Goal: Find specific page/section: Find specific page/section

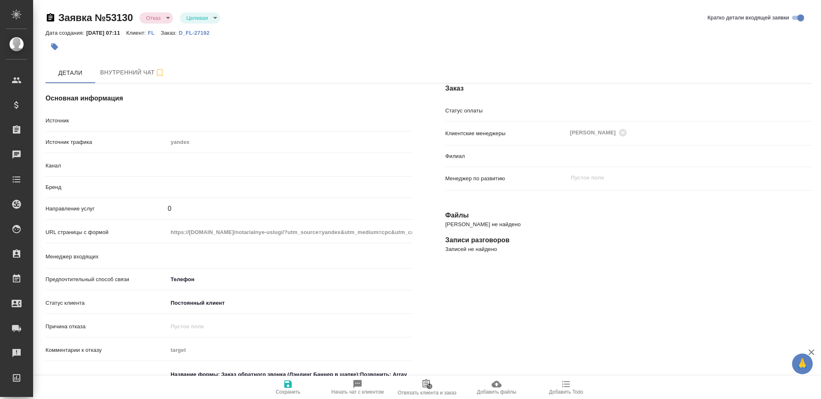
select select "RU"
type textarea "x"
type input "Гудина Александра"
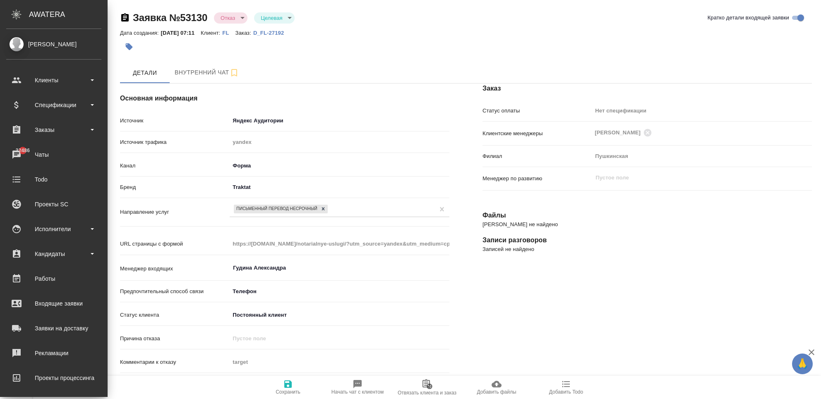
scroll to position [78, 0]
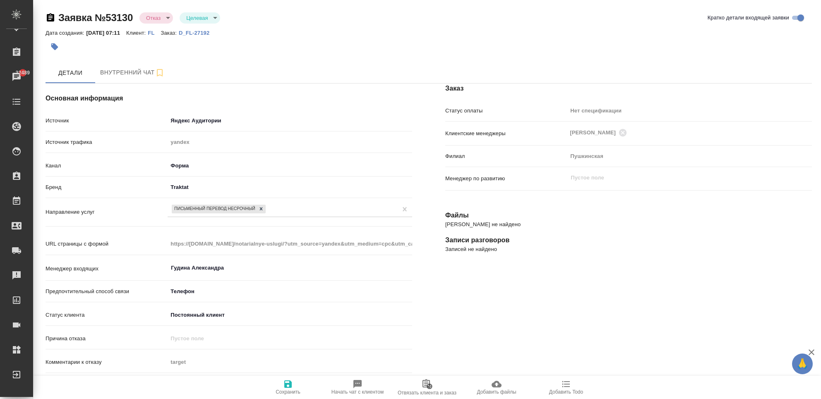
type textarea "x"
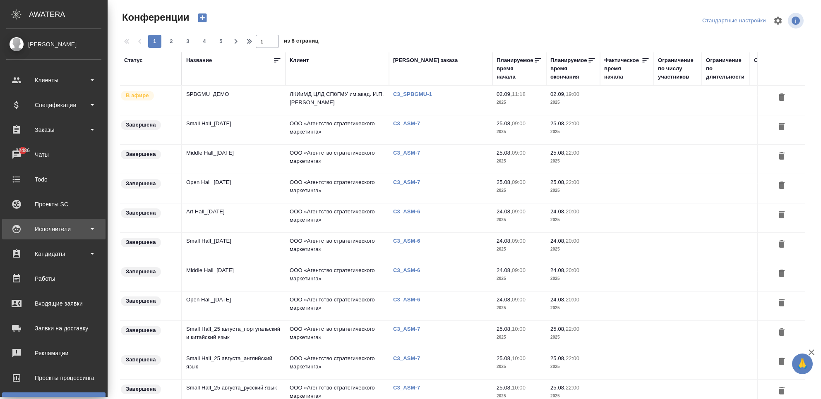
click at [28, 236] on div "Исполнители" at bounding box center [53, 229] width 103 height 21
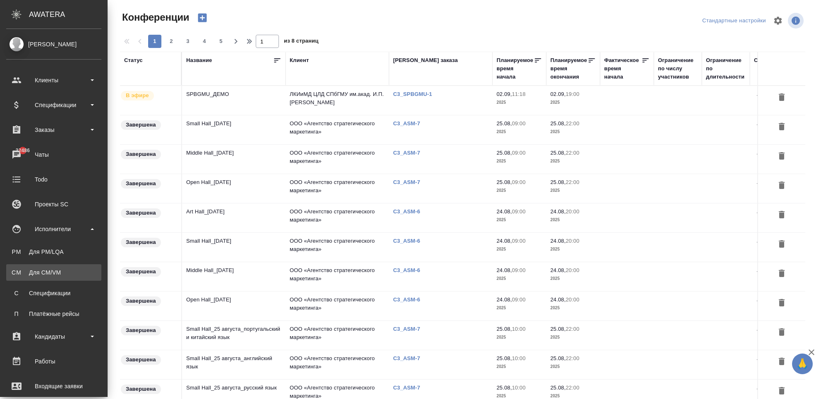
click at [37, 265] on link "CM Для CM/VM" at bounding box center [53, 272] width 95 height 17
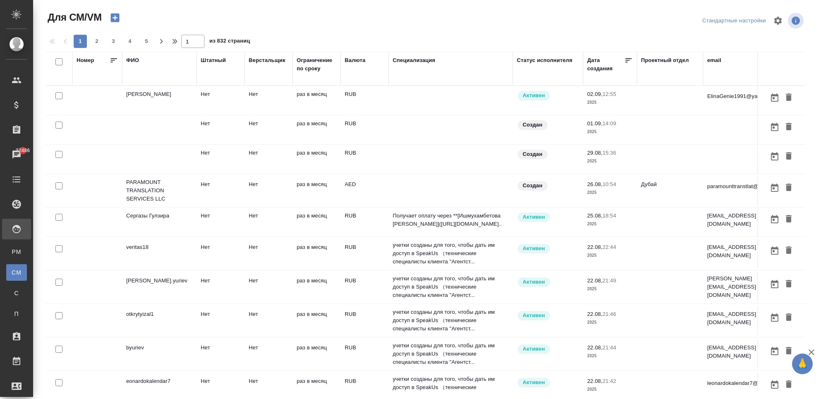
click at [144, 223] on td "Сергазы Гулзира" at bounding box center [159, 222] width 74 height 29
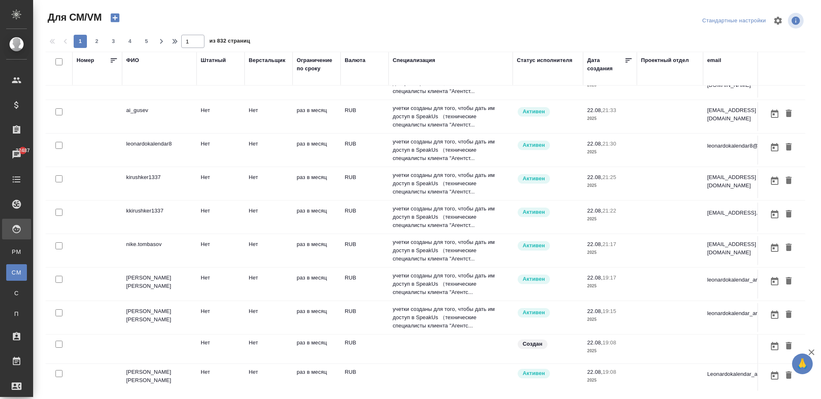
scroll to position [386, 0]
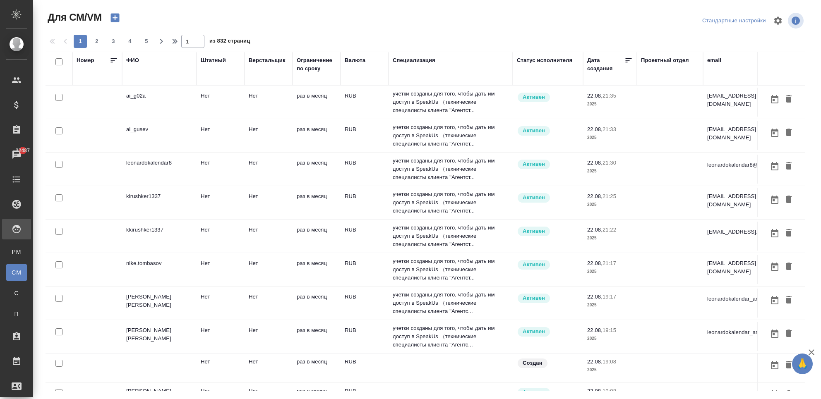
click at [149, 338] on td "Томбасов Николай Валерьевич" at bounding box center [159, 336] width 74 height 29
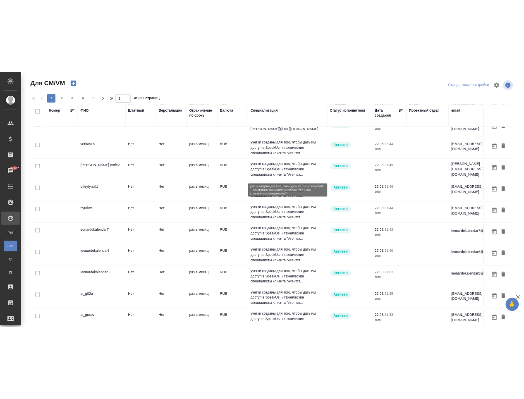
scroll to position [0, 0]
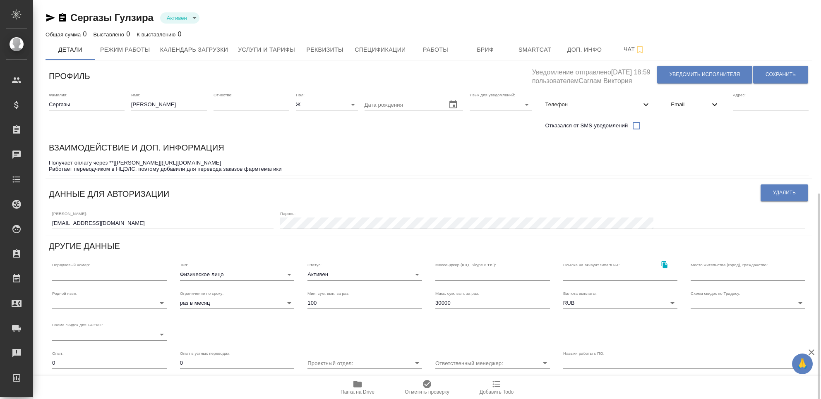
scroll to position [108, 0]
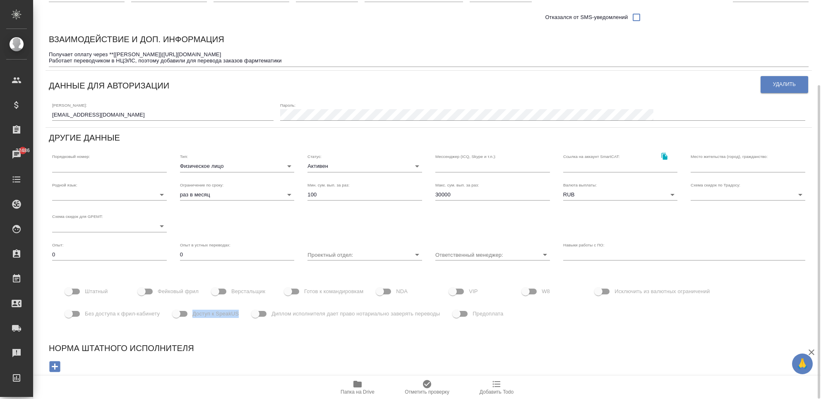
drag, startPoint x: 193, startPoint y: 314, endPoint x: 239, endPoint y: 317, distance: 46.0
click at [239, 317] on div "Доступ к SpeakUS" at bounding box center [209, 314] width 72 height 16
copy span "Доступ к SpeakUS"
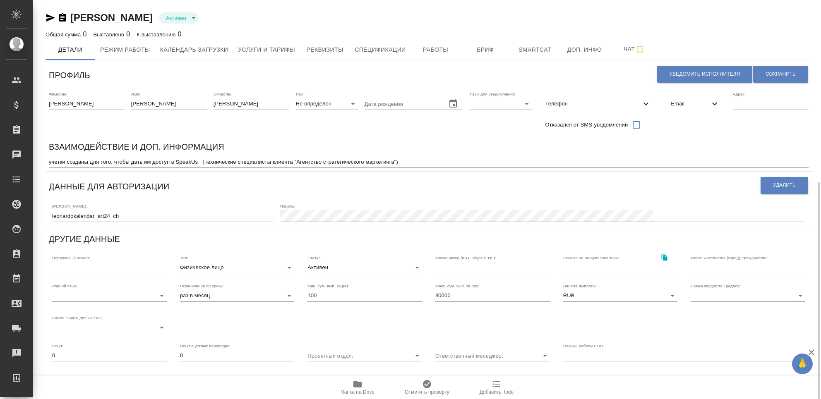
scroll to position [101, 0]
